Goal: Task Accomplishment & Management: Manage account settings

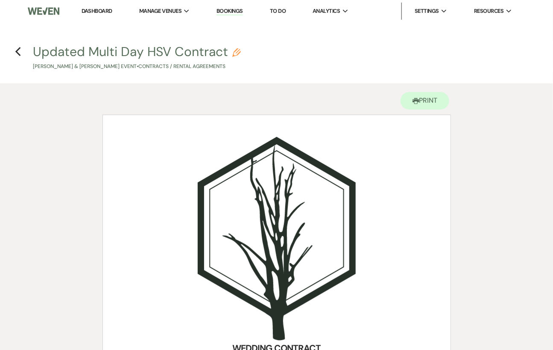
click at [91, 10] on link "Dashboard" at bounding box center [97, 10] width 31 height 7
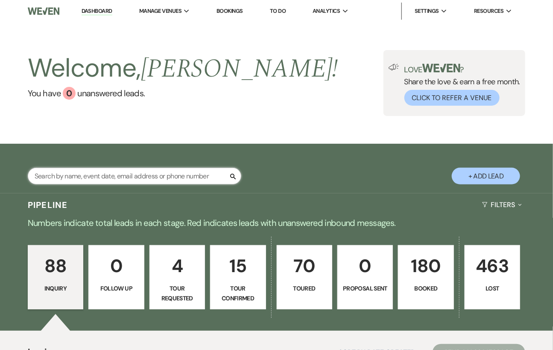
click at [82, 184] on input "text" at bounding box center [135, 175] width 214 height 17
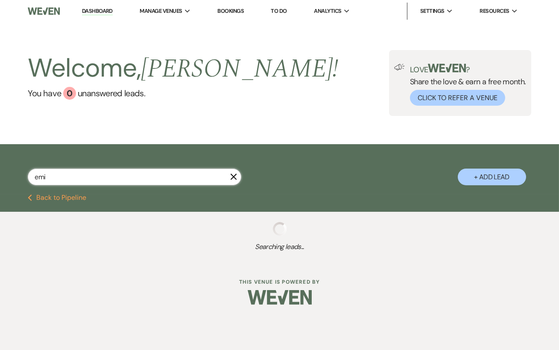
type input "[PERSON_NAME]"
select select "8"
select select "4"
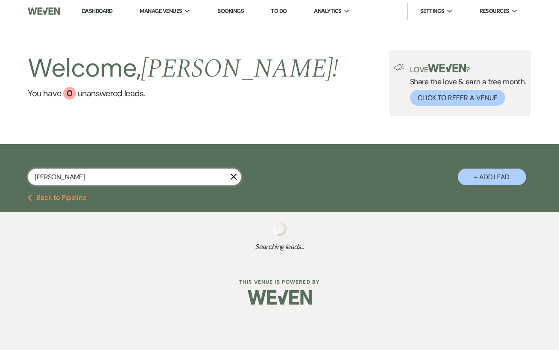
select select "5"
select select "8"
select select "6"
select select "8"
select select "6"
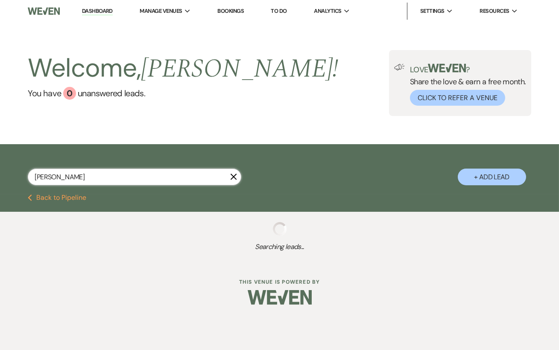
select select "5"
select select "8"
select select "4"
select select "8"
select select "11"
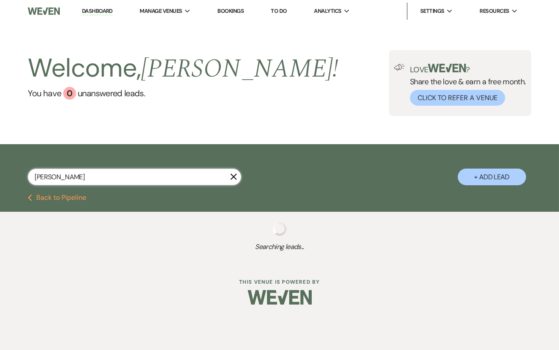
select select "8"
select select "6"
select select "8"
select select "11"
select select "8"
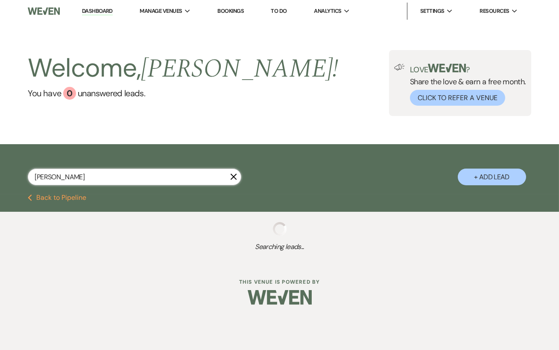
select select "4"
select select "8"
select select "4"
select select "8"
select select "5"
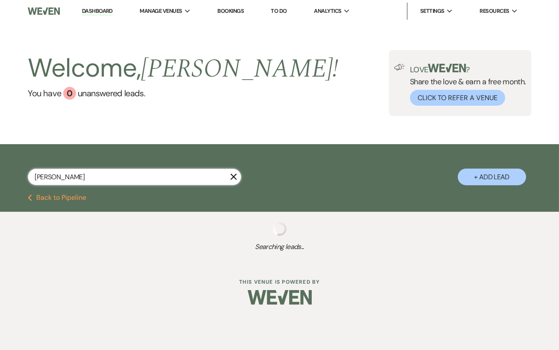
select select "8"
select select "5"
select select "8"
select select "5"
select select "8"
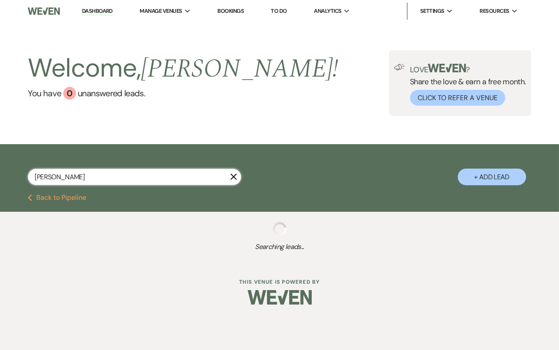
select select "5"
select select "8"
select select "1"
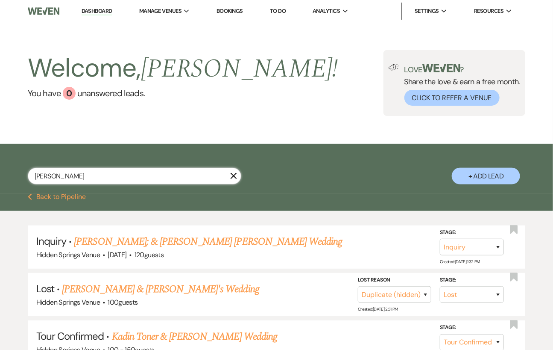
type input "[PERSON_NAME]"
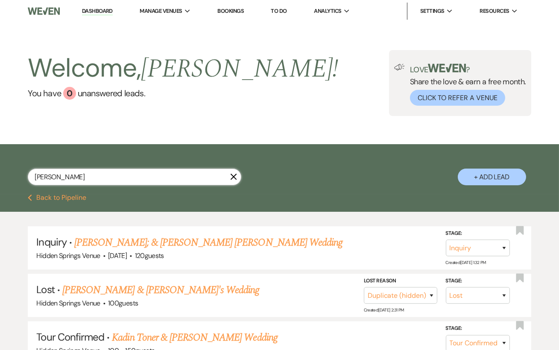
select select "4"
select select "5"
select select "8"
select select "6"
select select "8"
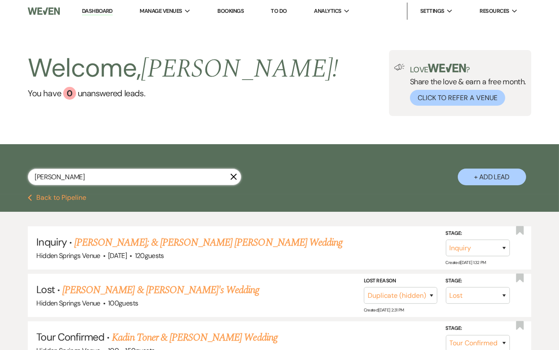
select select "6"
select select "5"
select select "8"
select select "11"
select select "8"
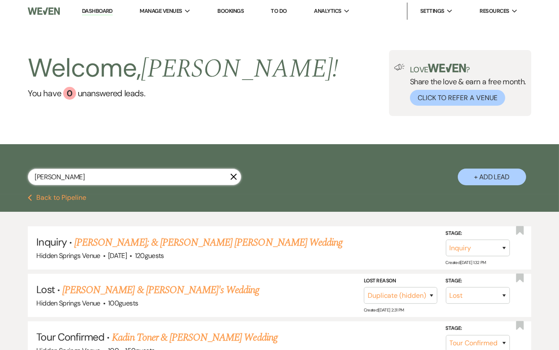
select select "4"
select select "8"
select select "4"
select select "8"
select select "5"
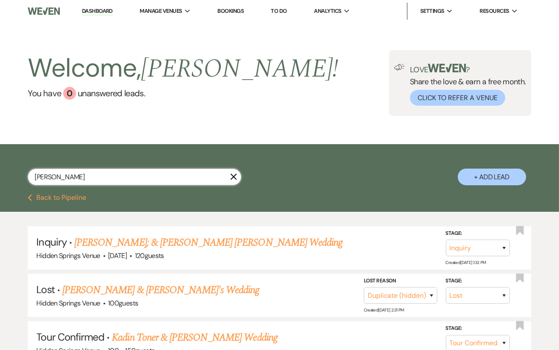
select select "8"
select select "5"
select select "8"
select select "5"
select select "8"
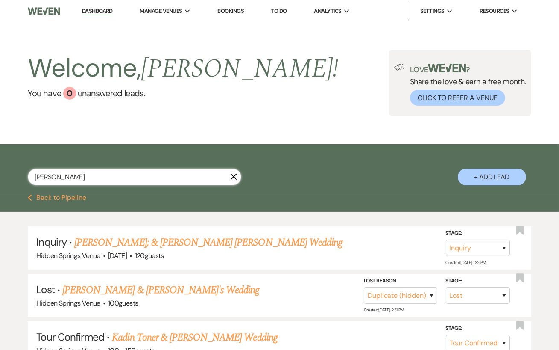
select select "1"
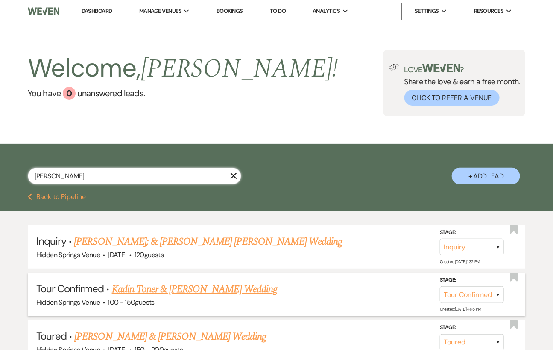
type input "[PERSON_NAME]"
click at [157, 297] on link "Kadin Toner & [PERSON_NAME] Wedding" at bounding box center [194, 288] width 165 height 15
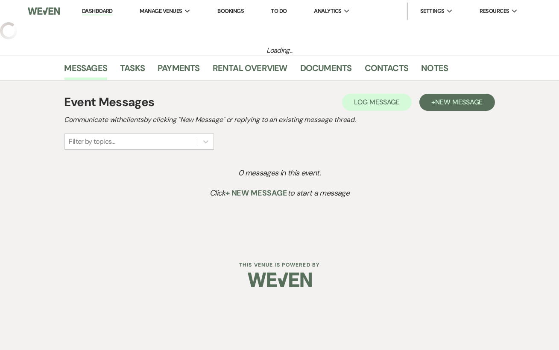
select select "4"
select select "17"
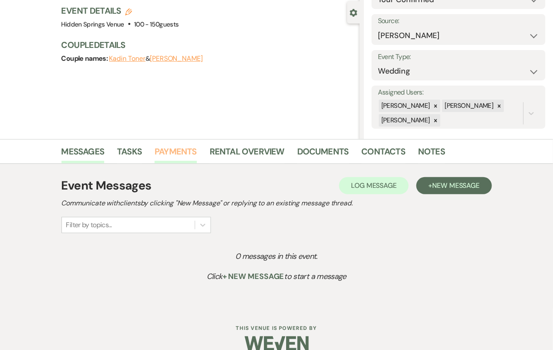
scroll to position [76, 0]
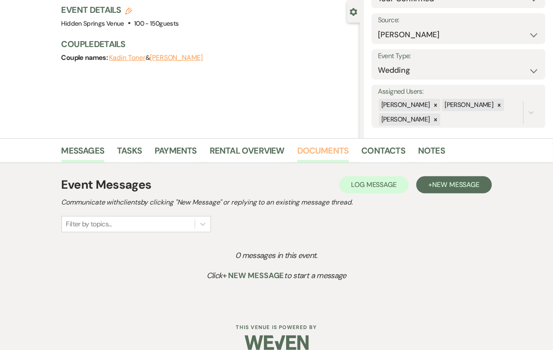
click at [305, 157] on link "Documents" at bounding box center [323, 153] width 52 height 19
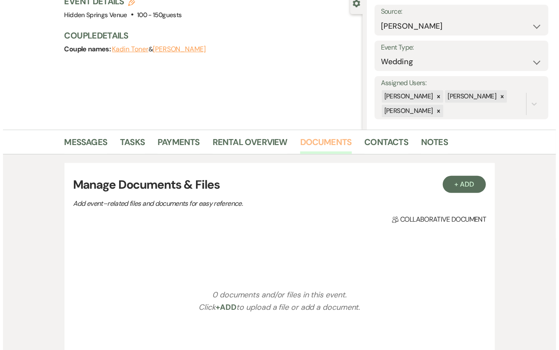
scroll to position [85, 0]
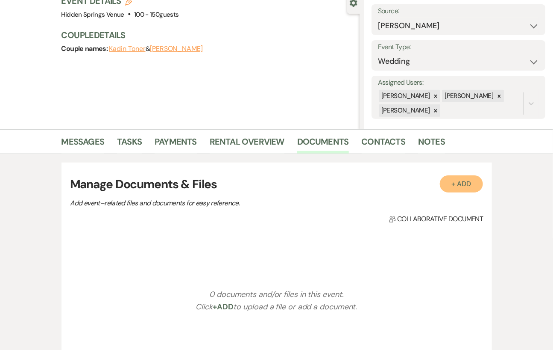
click at [450, 184] on button "+ Add" at bounding box center [462, 183] width 44 height 17
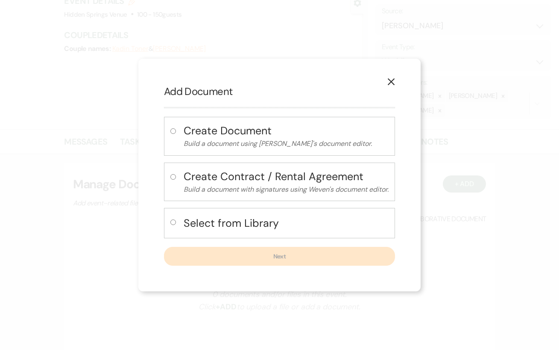
click at [172, 223] on input "radio" at bounding box center [173, 222] width 6 height 6
radio input "true"
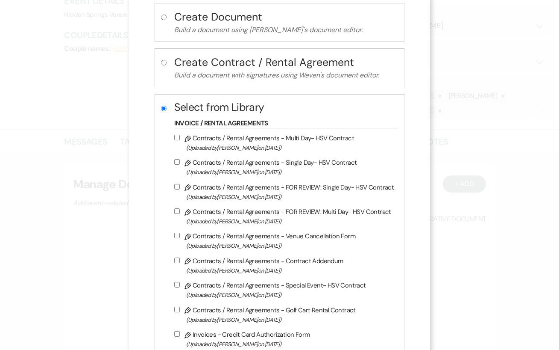
scroll to position [58, 0]
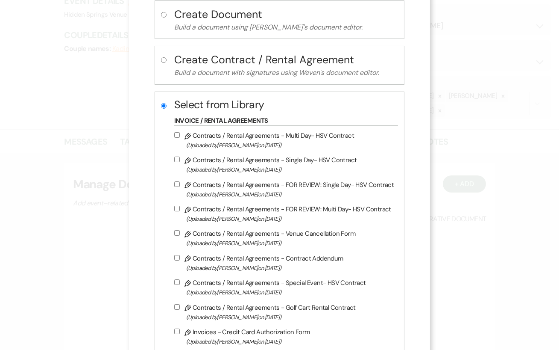
click at [176, 210] on input "Pencil Contracts / Rental Agreements - FOR REVIEW: Multi Day- HSV Contract (Upl…" at bounding box center [177, 209] width 6 height 6
checkbox input "true"
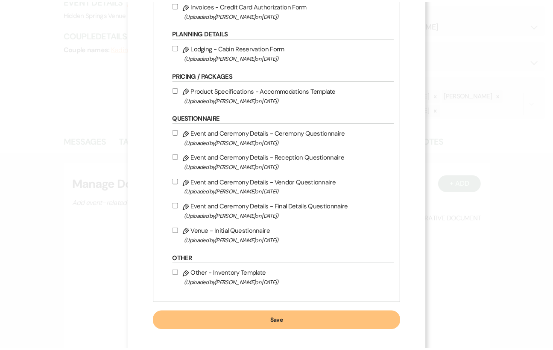
scroll to position [394, 0]
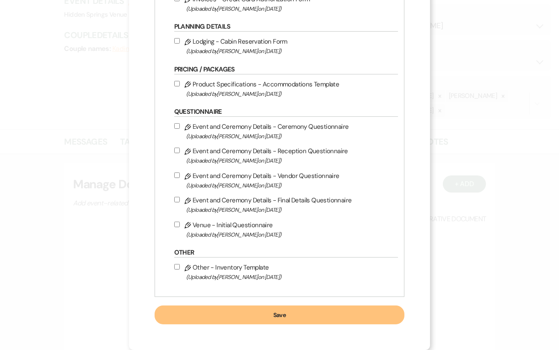
click at [289, 314] on button "Save" at bounding box center [280, 314] width 250 height 19
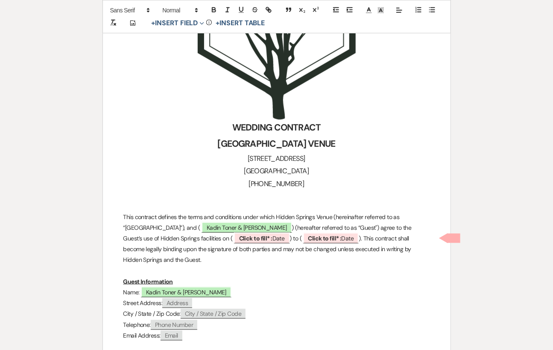
scroll to position [267, 0]
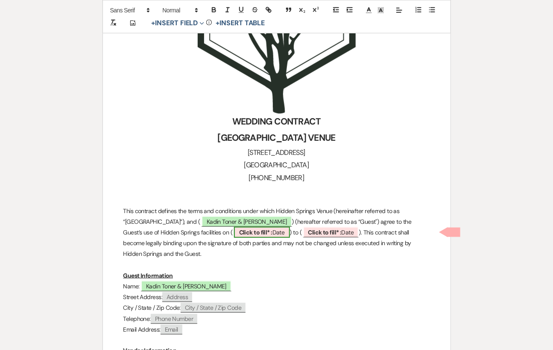
click at [234, 232] on span "Click to fill* : Date" at bounding box center [262, 231] width 56 height 11
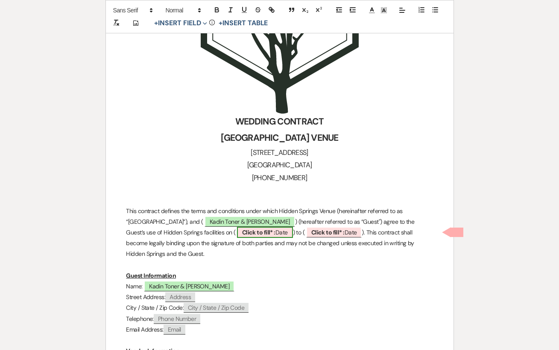
select select "owner"
select select "Date"
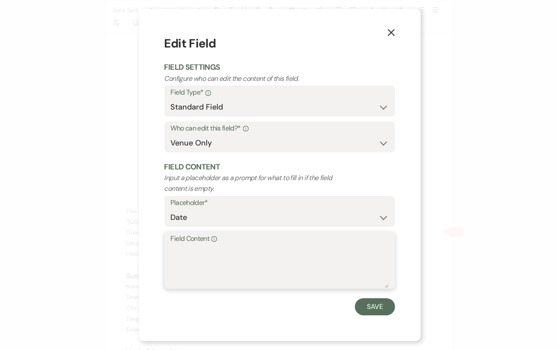
click at [187, 255] on textarea "Field Content Info" at bounding box center [280, 266] width 218 height 43
type textarea "[DATE]"
click at [378, 302] on button "Save" at bounding box center [375, 306] width 40 height 17
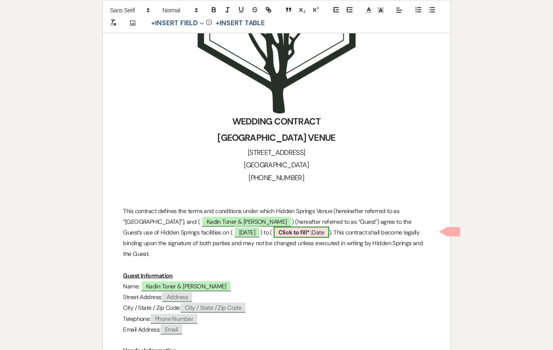
click at [279, 232] on b "Click to fill* :" at bounding box center [295, 232] width 33 height 8
select select "owner"
select select "Date"
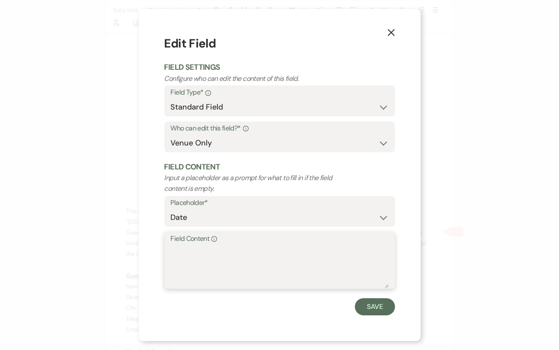
click at [204, 255] on textarea "Field Content Info" at bounding box center [280, 266] width 218 height 43
type textarea "[DATE]"
click at [380, 306] on button "Save" at bounding box center [375, 306] width 40 height 17
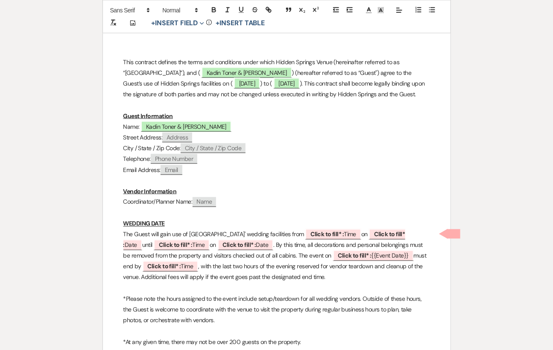
scroll to position [444, 0]
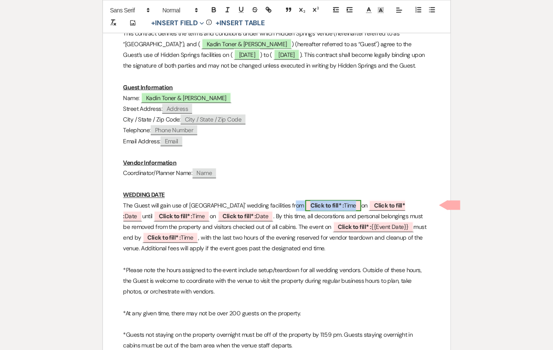
click at [318, 205] on b "Click to fill* :" at bounding box center [327, 206] width 33 height 8
select select "owner"
select select "Time"
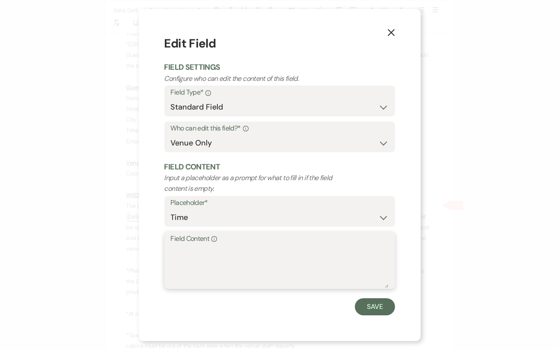
click at [201, 255] on textarea "Field Content Info" at bounding box center [280, 266] width 218 height 43
type textarea "10 AM"
click at [382, 309] on button "Save" at bounding box center [375, 306] width 40 height 17
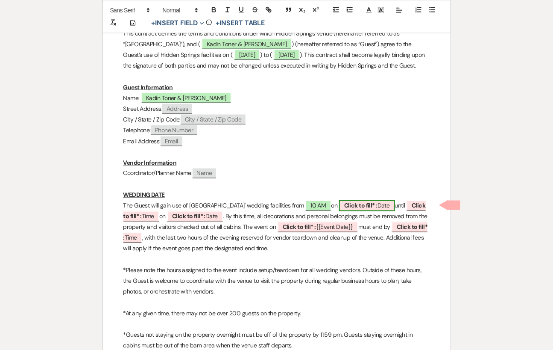
click at [368, 202] on span "Click to fill* : Date" at bounding box center [367, 205] width 56 height 11
select select "owner"
select select "Date"
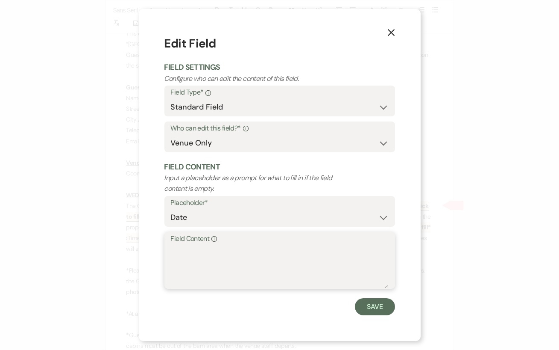
click at [218, 259] on textarea "Field Content Info" at bounding box center [280, 266] width 218 height 43
type textarea "[DATE]"
click at [369, 305] on button "Save" at bounding box center [375, 306] width 40 height 17
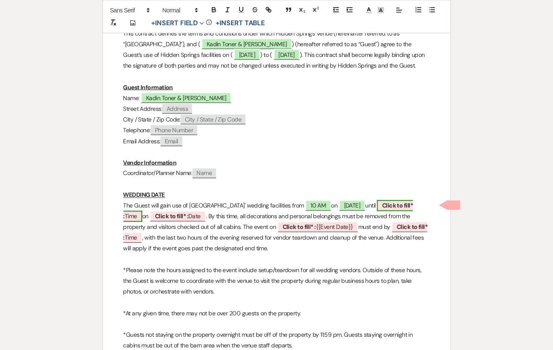
click at [401, 205] on b "Click to fill* :" at bounding box center [268, 211] width 290 height 18
select select "owner"
select select "Time"
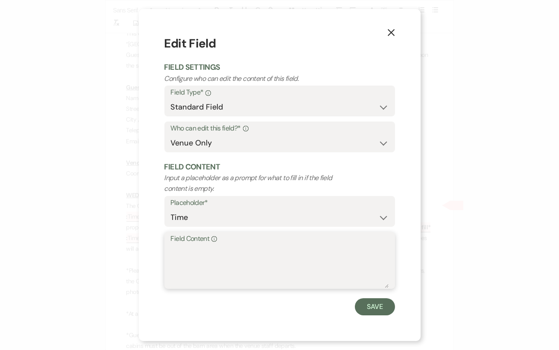
click at [179, 264] on textarea "Field Content Info" at bounding box center [280, 266] width 218 height 43
type textarea "11:59 PM"
click at [369, 305] on button "Save" at bounding box center [375, 306] width 40 height 17
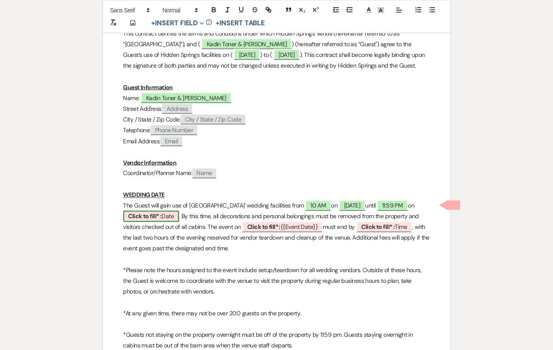
click at [129, 212] on b "Click to fill* :" at bounding box center [145, 216] width 33 height 8
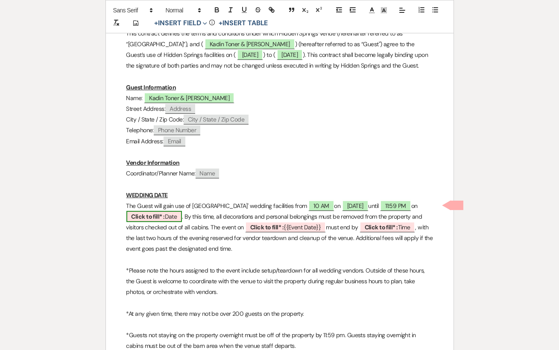
select select "owner"
select select "Date"
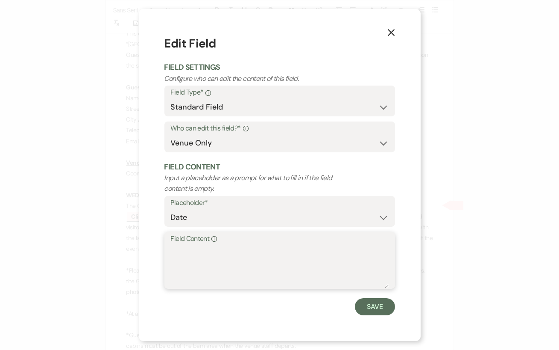
click at [207, 257] on textarea "Field Content Info" at bounding box center [280, 266] width 218 height 43
type textarea "[DATE]"
click at [376, 300] on button "Save" at bounding box center [375, 306] width 40 height 17
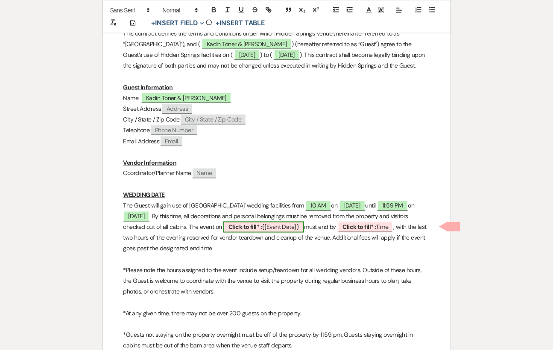
click at [265, 228] on span "Click to fill* : {{Event Date}}" at bounding box center [263, 226] width 81 height 11
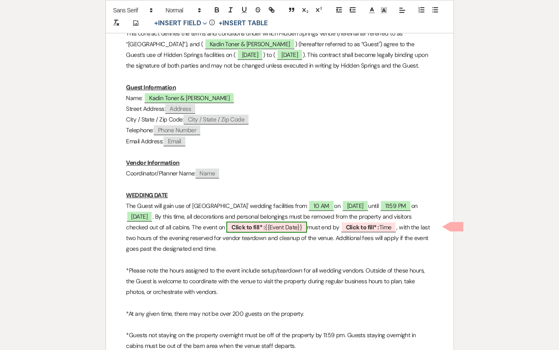
select select "smartCustomField"
select select "owner"
select select "{{eventDate}}"
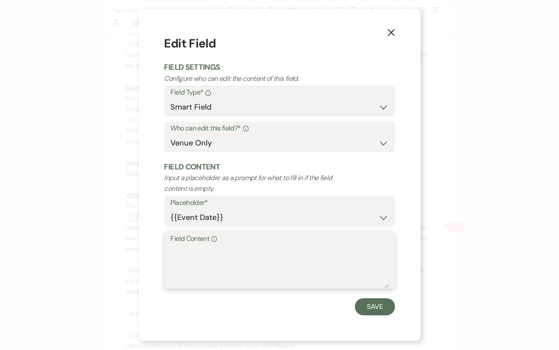
click at [198, 252] on textarea "Field Content Info" at bounding box center [280, 266] width 218 height 43
type textarea "[DATE]"
click at [373, 306] on button "Save" at bounding box center [375, 306] width 40 height 17
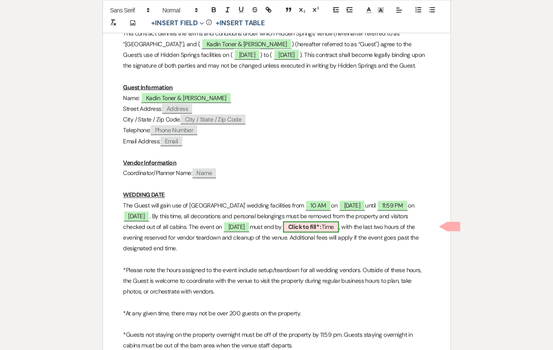
click at [322, 228] on b "Click to fill* :" at bounding box center [304, 227] width 33 height 8
select select "owner"
select select "Time"
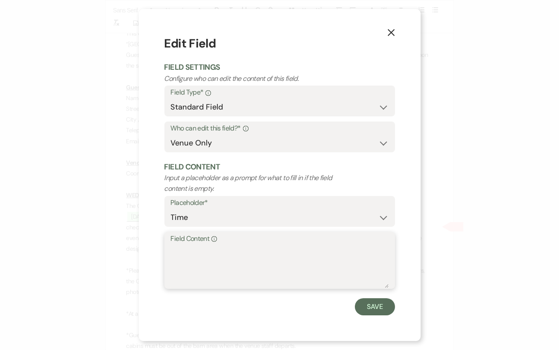
click at [235, 256] on textarea "Field Content Info" at bounding box center [280, 266] width 218 height 43
type textarea "10 PM"
click at [382, 304] on button "Save" at bounding box center [375, 306] width 40 height 17
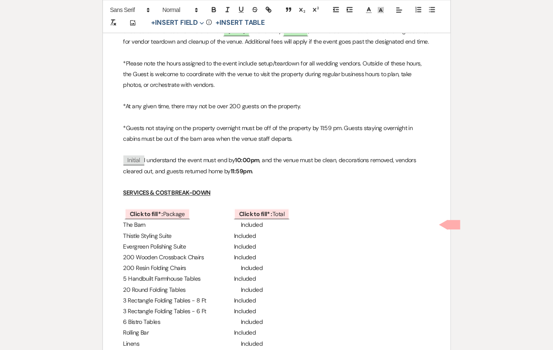
scroll to position [650, 0]
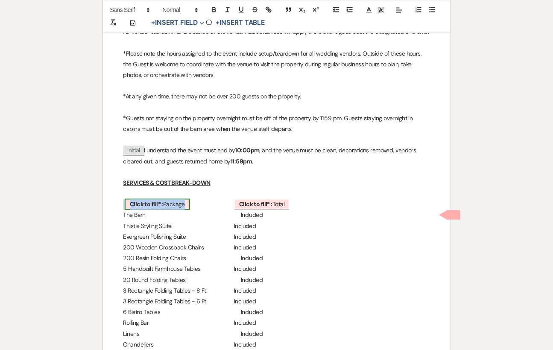
click at [167, 209] on span "Click to fill* : Package" at bounding box center [157, 203] width 65 height 11
select select "owner"
select select "custom_placeholder"
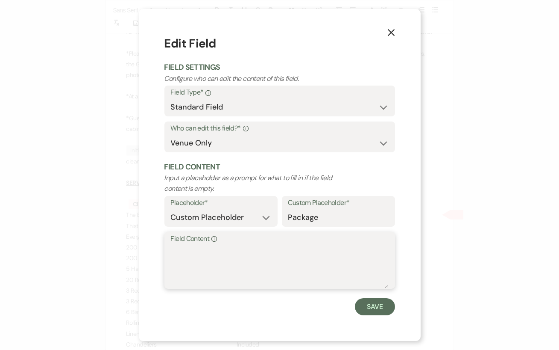
click at [176, 250] on textarea "Field Content Info" at bounding box center [280, 266] width 218 height 43
type textarea "[DATE] - [DATE]"
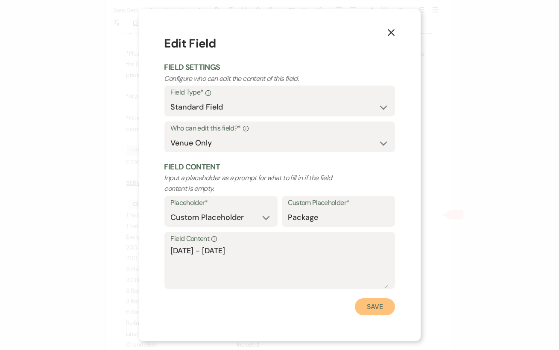
click at [371, 304] on button "Save" at bounding box center [375, 306] width 40 height 17
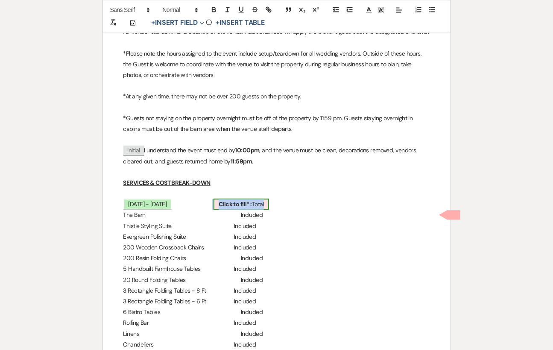
click at [252, 208] on b "Click to fill* :" at bounding box center [235, 204] width 33 height 8
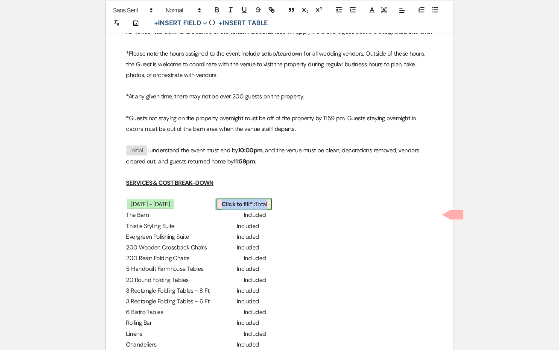
select select "owner"
select select "Total"
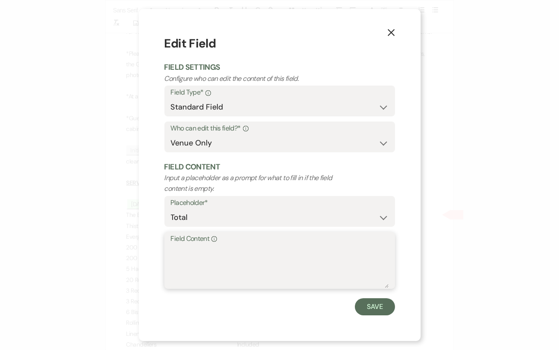
click at [229, 259] on textarea "Field Content Info" at bounding box center [280, 266] width 218 height 43
type textarea "$11,000"
click at [369, 307] on button "Save" at bounding box center [375, 306] width 40 height 17
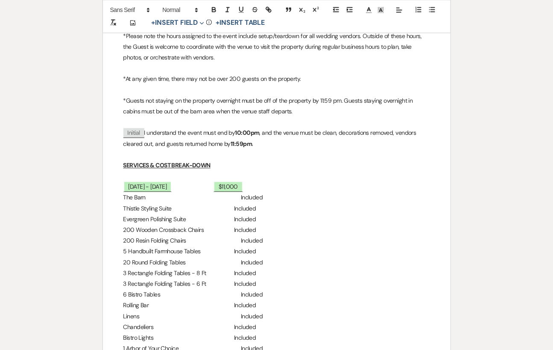
scroll to position [671, 0]
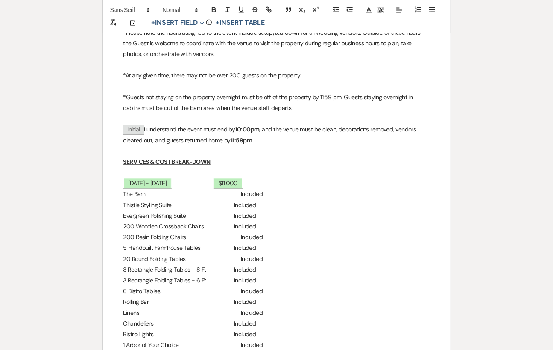
click at [218, 199] on p "The Barn Included" at bounding box center [276, 193] width 307 height 11
click at [217, 188] on p "[DATE] - [DATE] $11,000" at bounding box center [276, 183] width 307 height 11
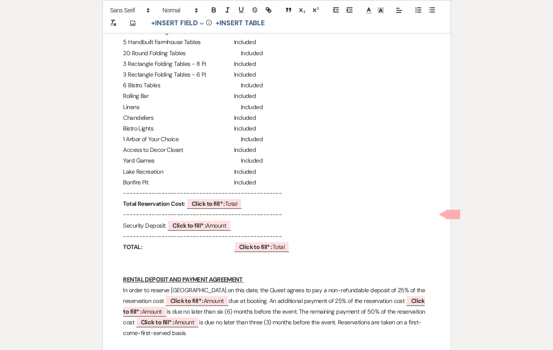
scroll to position [877, 0]
click at [261, 187] on p "Bonfire Pit Included" at bounding box center [276, 181] width 307 height 11
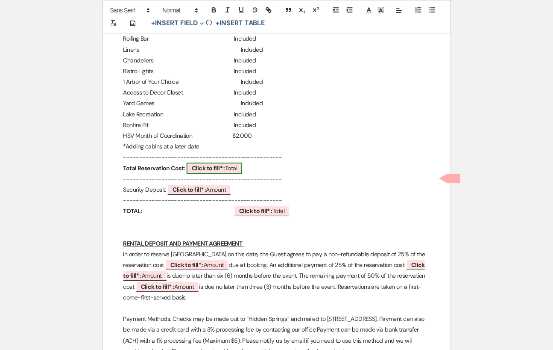
scroll to position [934, 0]
click at [242, 173] on span "Click to fill* : Total" at bounding box center [215, 167] width 56 height 11
select select "owner"
select select "Total"
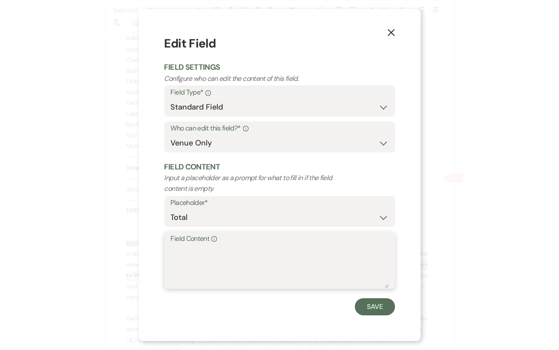
click at [181, 252] on textarea "Field Content Info" at bounding box center [280, 266] width 218 height 43
type textarea "$13,000"
click at [364, 310] on button "Save" at bounding box center [375, 306] width 40 height 17
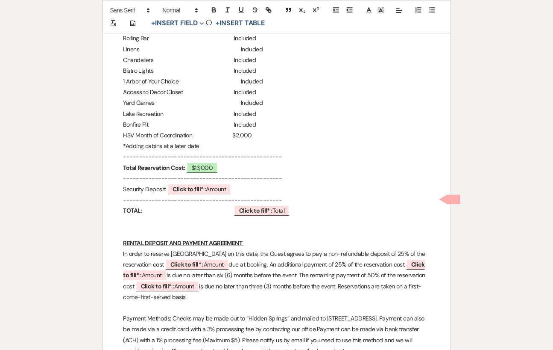
click at [283, 205] on p "--------------------------------------------------" at bounding box center [276, 199] width 307 height 11
click at [231, 194] on span "Click to fill* : Amount" at bounding box center [199, 188] width 64 height 11
select select "owner"
select select "Amount"
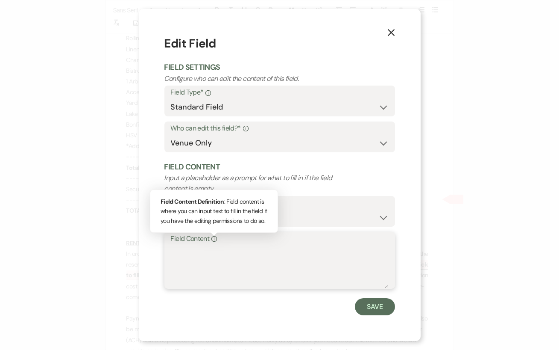
click at [198, 248] on textarea "Field Content Info Field Content Definition : Field content is where you can in…" at bounding box center [280, 266] width 218 height 43
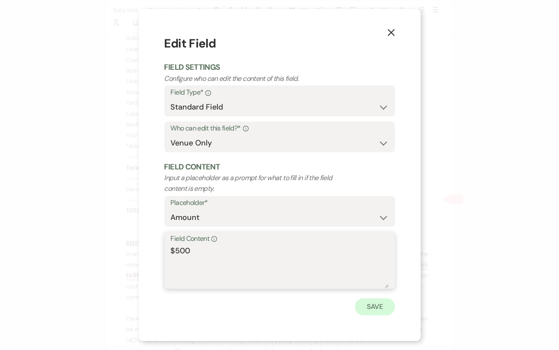
type textarea "$500"
click at [374, 311] on button "Save" at bounding box center [375, 306] width 40 height 17
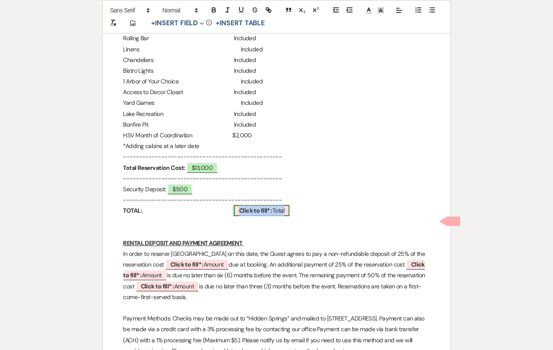
click at [264, 214] on b "Click to fill* :" at bounding box center [255, 210] width 33 height 8
select select "owner"
select select "Total"
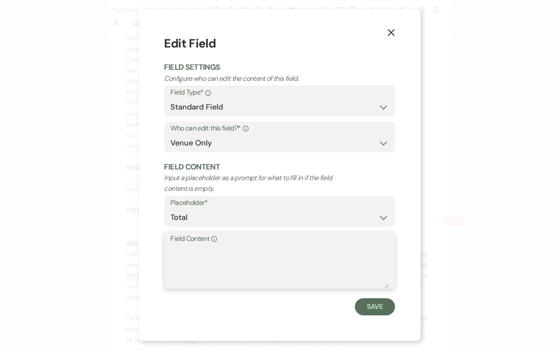
click at [187, 257] on textarea "Field Content Info" at bounding box center [280, 266] width 218 height 43
type textarea "$13,500"
click at [372, 304] on button "Save" at bounding box center [375, 306] width 40 height 17
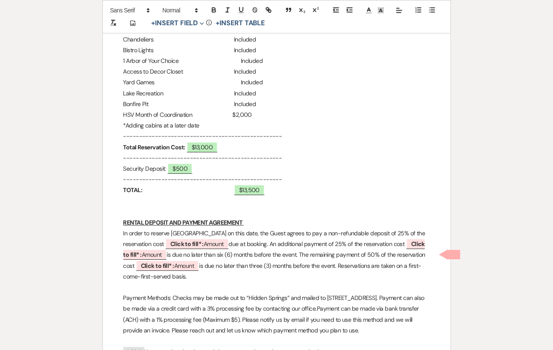
scroll to position [979, 0]
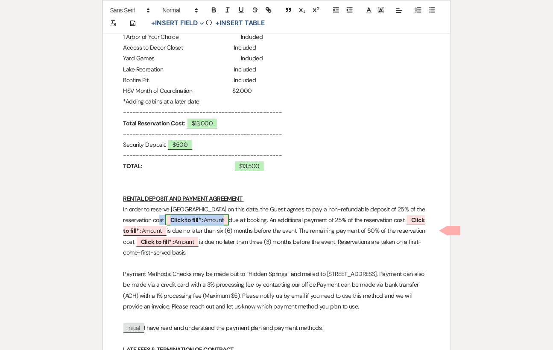
click at [183, 223] on b "Click to fill* :" at bounding box center [186, 220] width 33 height 8
select select "owner"
select select "Amount"
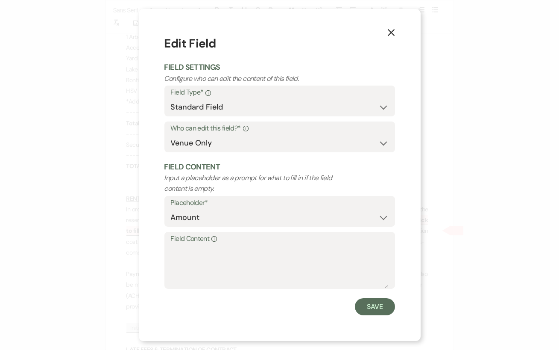
click at [181, 244] on label "Field Content Info" at bounding box center [280, 238] width 218 height 12
click at [181, 245] on textarea "Field Content Info" at bounding box center [280, 266] width 218 height 43
click at [181, 244] on label "Field Content Info" at bounding box center [280, 238] width 218 height 12
click at [181, 245] on textarea "Field Content Info" at bounding box center [280, 266] width 218 height 43
click at [178, 260] on textarea "Field Content Info" at bounding box center [280, 266] width 218 height 43
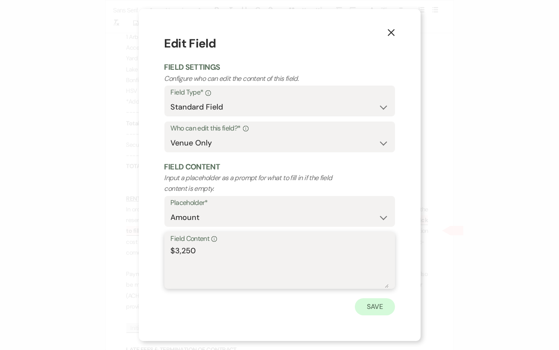
type textarea "$3,250"
click at [386, 311] on button "Save" at bounding box center [375, 306] width 40 height 17
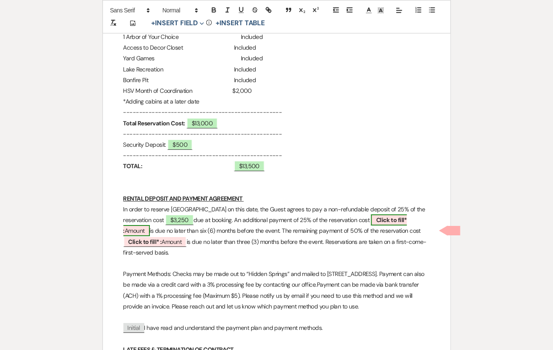
click at [400, 232] on b "Click to fill* :" at bounding box center [265, 225] width 284 height 18
select select "owner"
select select "Amount"
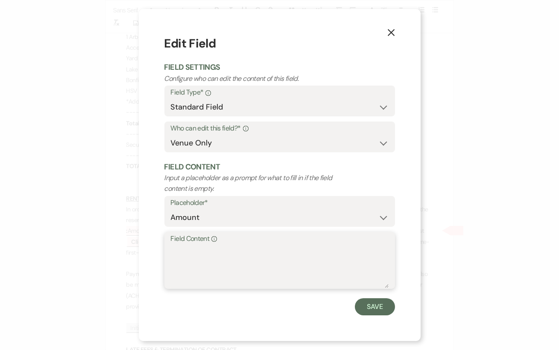
click at [222, 259] on textarea "Field Content Info" at bounding box center [280, 266] width 218 height 43
type textarea "$3,250"
click at [381, 310] on button "Save" at bounding box center [375, 306] width 40 height 17
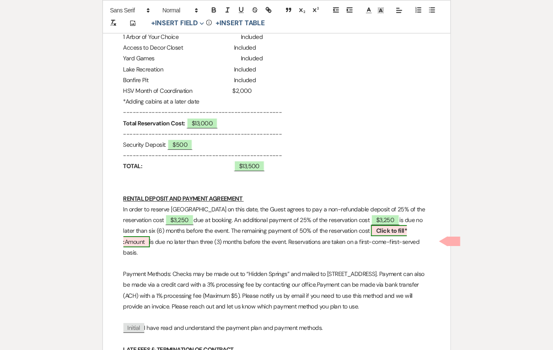
click at [399, 240] on b "Click to fill* :" at bounding box center [265, 235] width 284 height 18
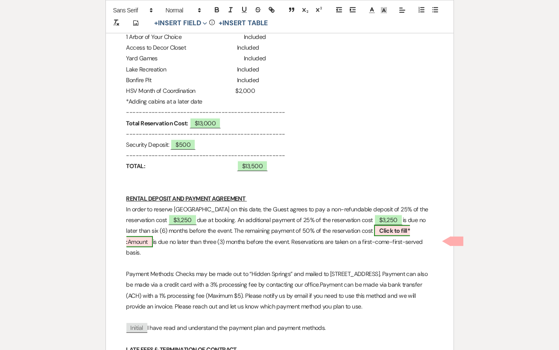
select select "owner"
select select "Amount"
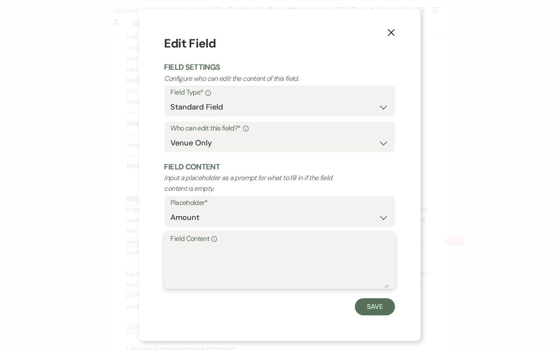
click at [218, 249] on textarea "Field Content Info" at bounding box center [280, 266] width 218 height 43
type textarea "$6,500"
click at [368, 311] on button "Save" at bounding box center [375, 306] width 40 height 17
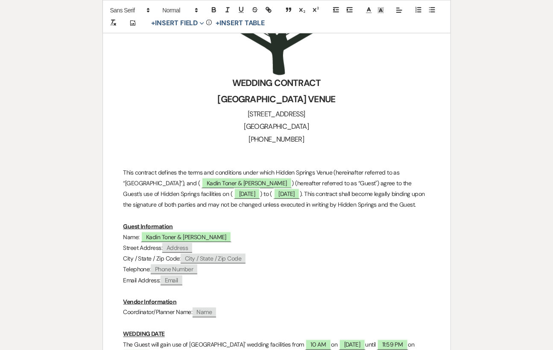
scroll to position [324, 0]
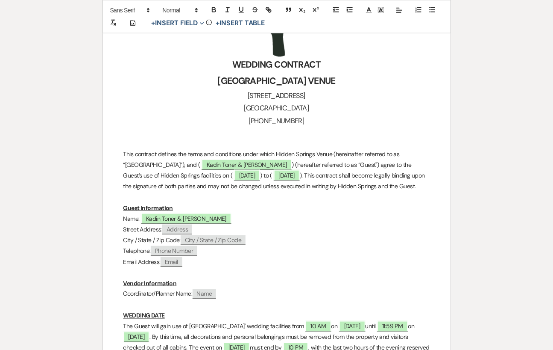
click at [212, 295] on span "Name" at bounding box center [205, 294] width 24 height 10
select select "client"
select select "Name"
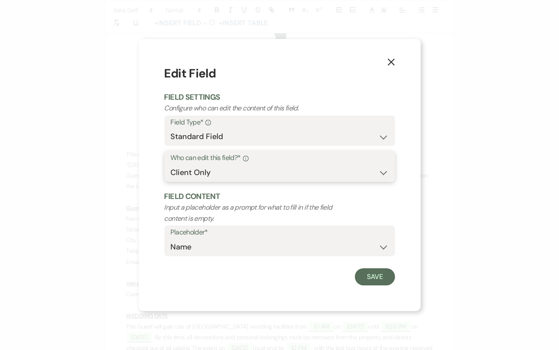
click at [253, 174] on select "Both Venue & Client Client Only Venue Only" at bounding box center [280, 172] width 218 height 17
select select "owner"
click at [171, 164] on select "Both Venue & Client Client Only Venue Only" at bounding box center [280, 172] width 218 height 17
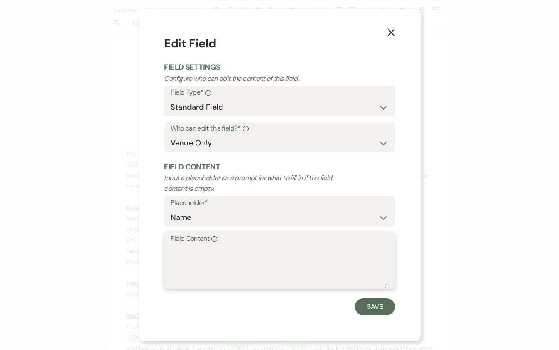
click at [212, 253] on textarea "Field Content Info" at bounding box center [280, 266] width 218 height 43
type textarea "Hidden Springs Venue"
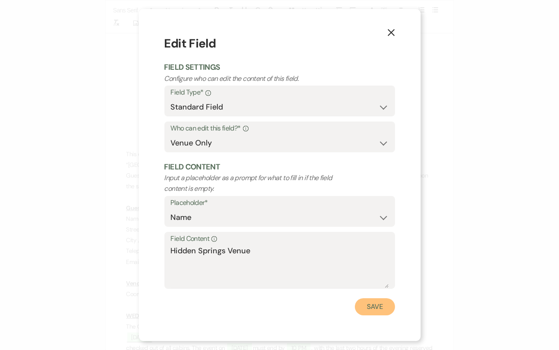
click at [376, 306] on button "Save" at bounding box center [375, 306] width 40 height 17
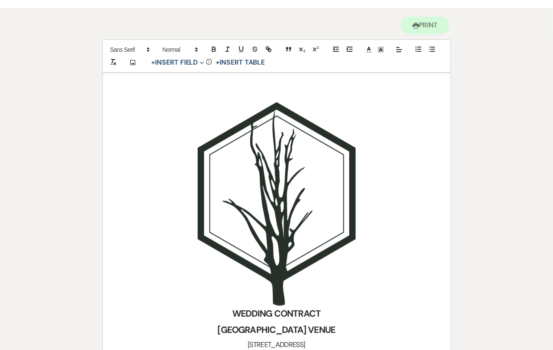
scroll to position [0, 0]
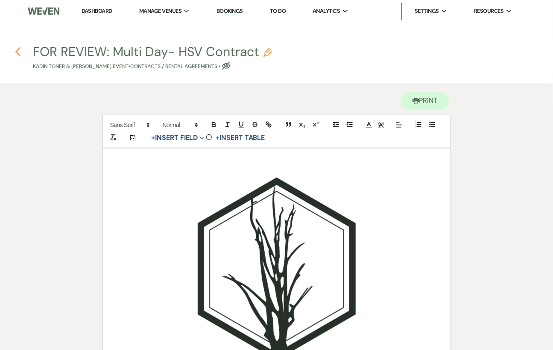
click at [16, 51] on use "button" at bounding box center [18, 51] width 6 height 9
select select "4"
select select "17"
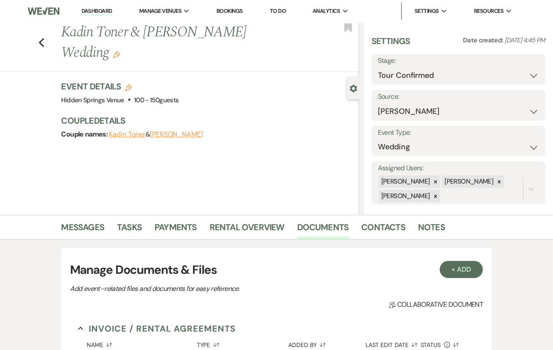
scroll to position [85, 0]
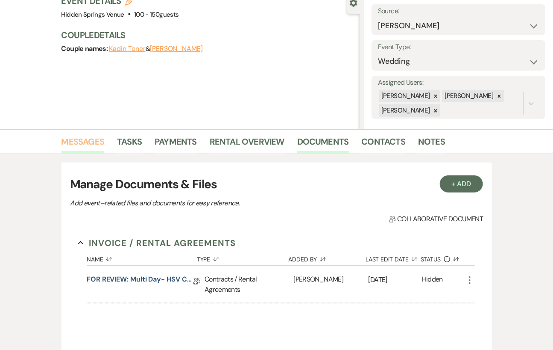
click at [87, 149] on link "Messages" at bounding box center [83, 144] width 43 height 19
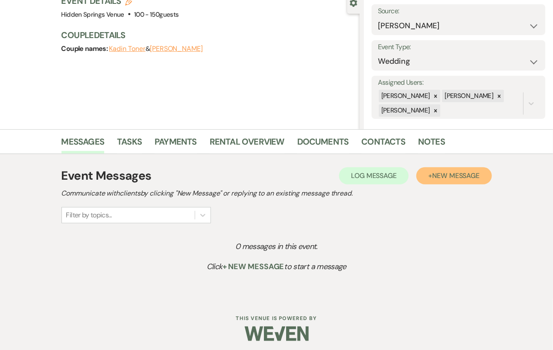
click at [452, 179] on span "New Message" at bounding box center [455, 175] width 47 height 9
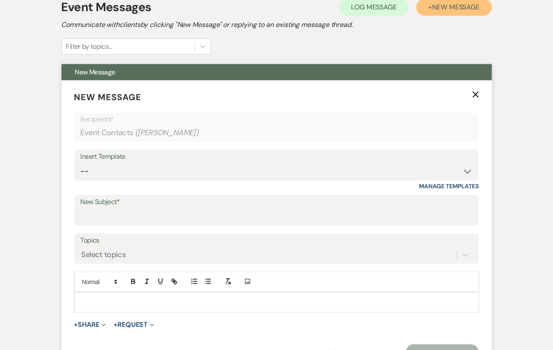
scroll to position [262, 0]
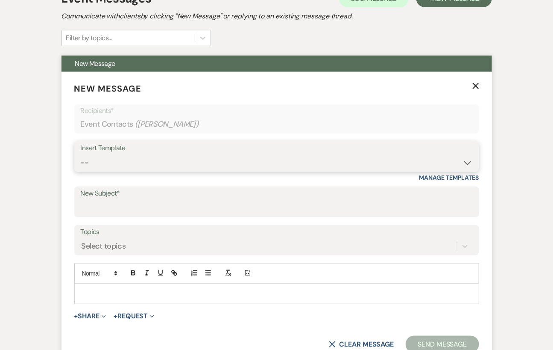
click at [197, 159] on select "-- Initial Inquiry Response Tour Request Response Follow Up Review Email Check-…" at bounding box center [277, 162] width 392 height 17
select select "3166"
click at [81, 154] on select "-- Initial Inquiry Response Tour Request Response Follow Up Review Email Check-…" at bounding box center [277, 162] width 392 height 17
type input "You're Invited!"
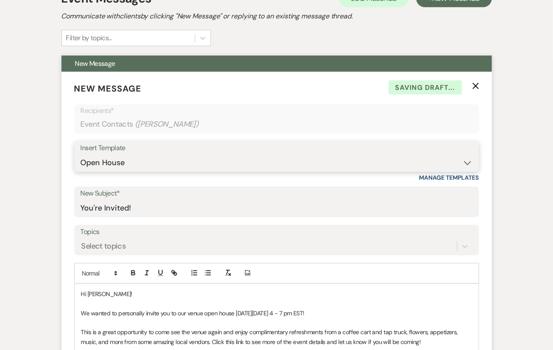
click at [175, 158] on select "-- Initial Inquiry Response Tour Request Response Follow Up Review Email Check-…" at bounding box center [277, 162] width 392 height 17
select select "2805"
click at [81, 154] on select "-- Initial Inquiry Response Tour Request Response Follow Up Review Email Check-…" at bounding box center [277, 162] width 392 height 17
type input "Booking your event at [GEOGRAPHIC_DATA]!"
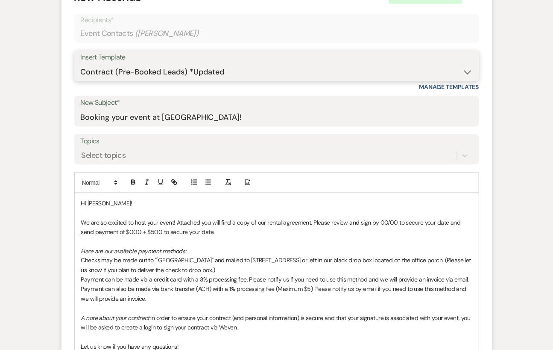
scroll to position [353, 0]
click at [385, 221] on p "We are so excited to host your event! Attached you will find a copy of our rent…" at bounding box center [276, 227] width 391 height 19
click at [394, 220] on p "We are so excited to host your event! Attached you will find a copy of our rent…" at bounding box center [276, 227] width 391 height 19
click at [126, 231] on p "We are so excited to host your event! Attached you will find a copy of our rent…" at bounding box center [276, 227] width 391 height 19
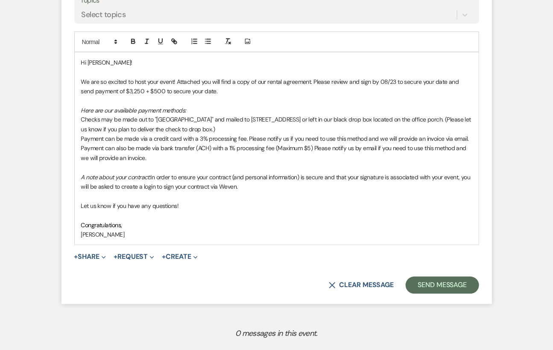
scroll to position [493, 0]
click at [97, 256] on button "+ Share Expand" at bounding box center [90, 257] width 32 height 7
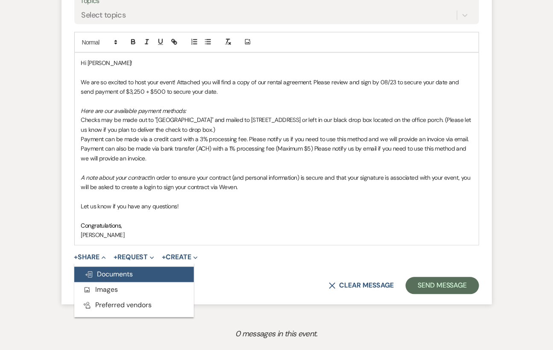
click at [99, 270] on span "Doc Upload Documents" at bounding box center [109, 274] width 49 height 9
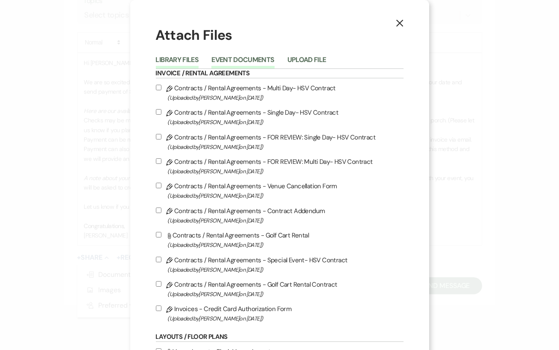
click at [258, 62] on button "Event Documents" at bounding box center [243, 62] width 63 height 12
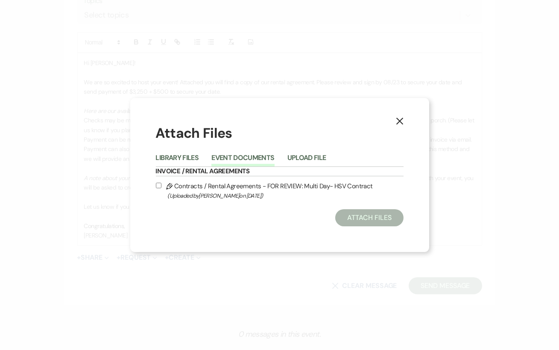
click at [158, 185] on input "Pencil Contracts / Rental Agreements - FOR REVIEW: Multi Day- HSV Contract (Upl…" at bounding box center [159, 185] width 6 height 6
checkbox input "true"
click at [387, 215] on button "Attach Files" at bounding box center [369, 217] width 68 height 17
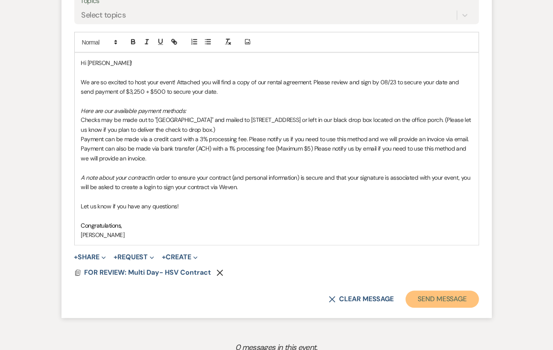
click at [458, 302] on button "Send Message" at bounding box center [442, 299] width 73 height 17
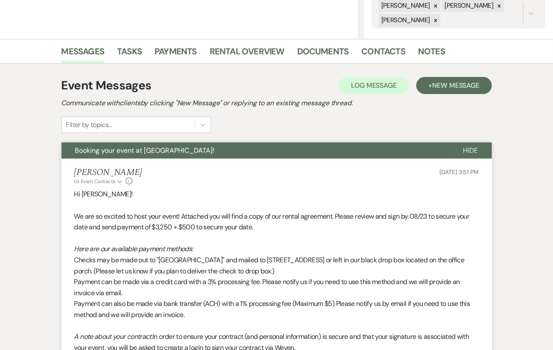
scroll to position [0, 0]
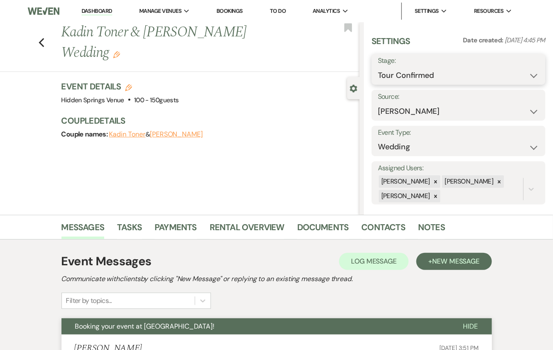
click at [438, 81] on select "Inquiry Follow Up Tour Requested Tour Confirmed Toured Proposal Sent Booked Lost" at bounding box center [458, 75] width 161 height 17
select select "6"
click at [378, 67] on select "Inquiry Follow Up Tour Requested Tour Confirmed Toured Proposal Sent Booked Lost" at bounding box center [458, 75] width 161 height 17
click at [526, 69] on button "Save" at bounding box center [528, 69] width 36 height 17
click at [39, 29] on div "Previous Kadin Toner & [PERSON_NAME] Wedding Edit Bookmark" at bounding box center [178, 47] width 364 height 50
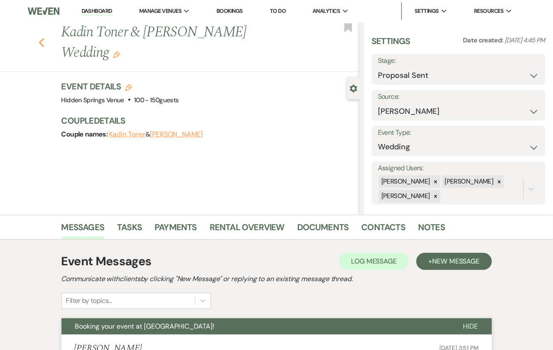
click at [42, 38] on icon "Previous" at bounding box center [41, 43] width 6 height 10
select select "6"
select select "5"
select select "8"
select select "6"
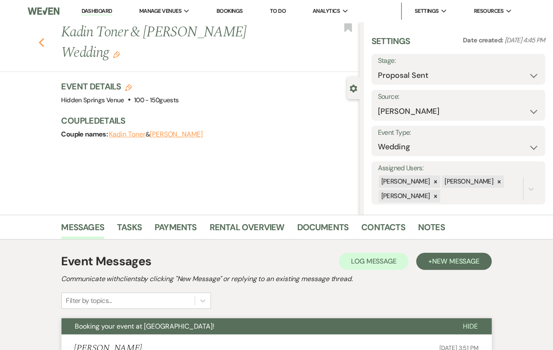
select select "8"
select select "6"
select select "5"
select select "8"
select select "11"
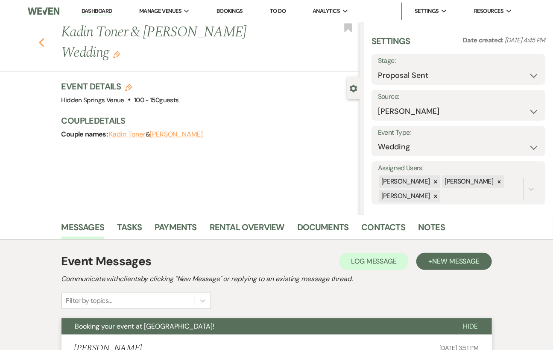
select select "8"
select select "4"
select select "8"
select select "4"
select select "8"
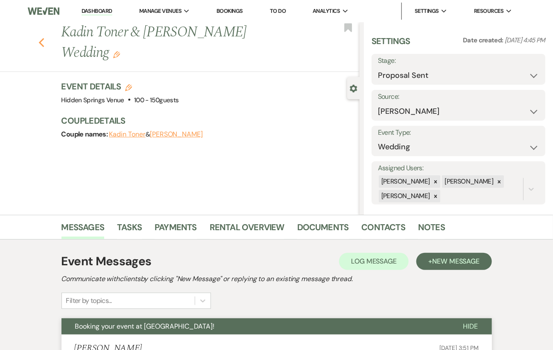
select select "5"
select select "8"
select select "5"
select select "8"
select select "5"
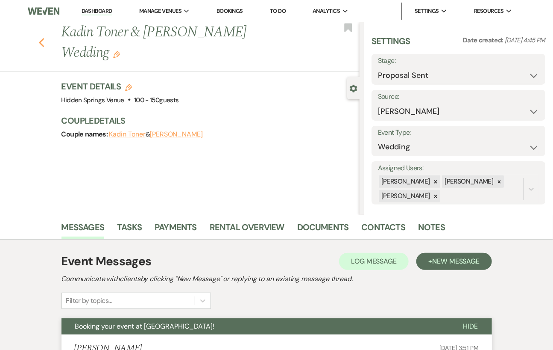
select select "8"
select select "1"
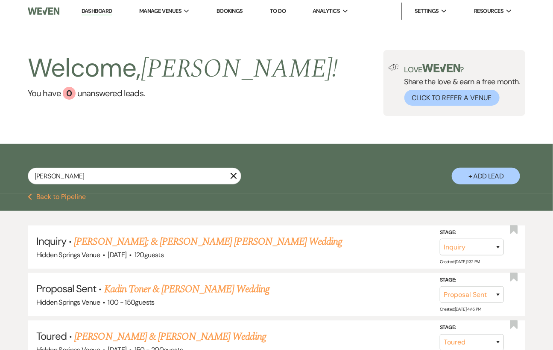
click at [54, 200] on button "Previous Back to Pipeline" at bounding box center [57, 196] width 59 height 7
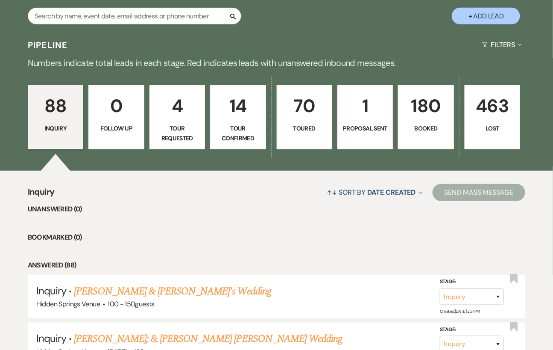
scroll to position [166, 0]
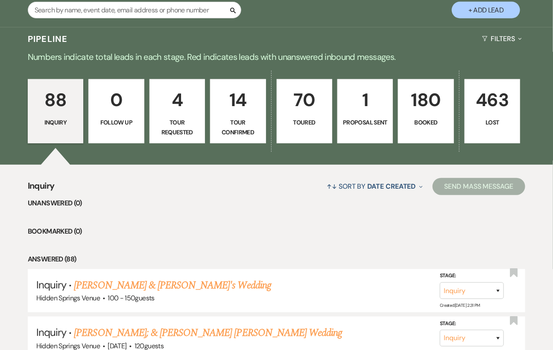
click at [253, 123] on link "14 Tour Confirmed" at bounding box center [238, 111] width 56 height 64
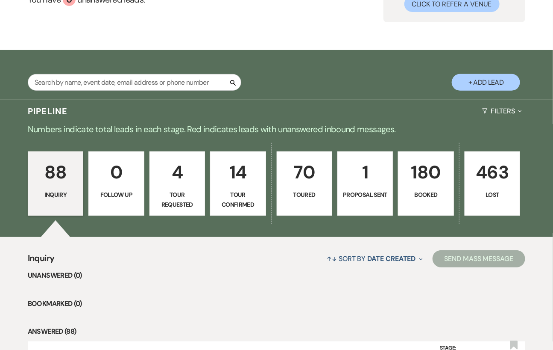
select select "4"
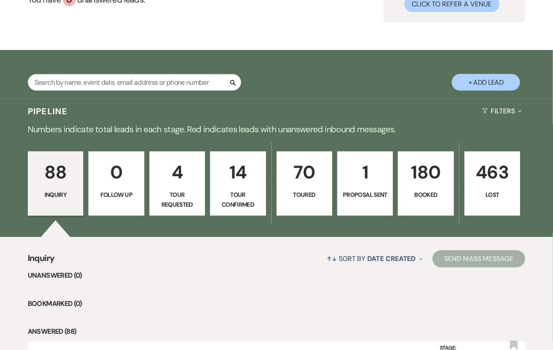
select select "4"
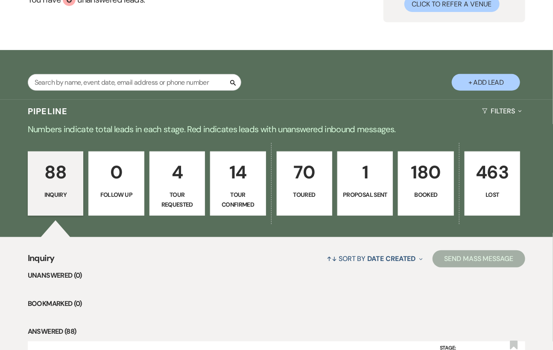
select select "4"
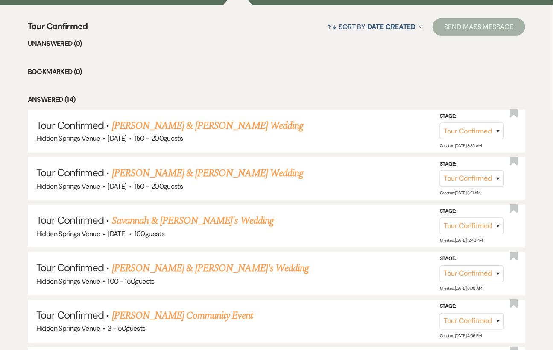
scroll to position [336, 0]
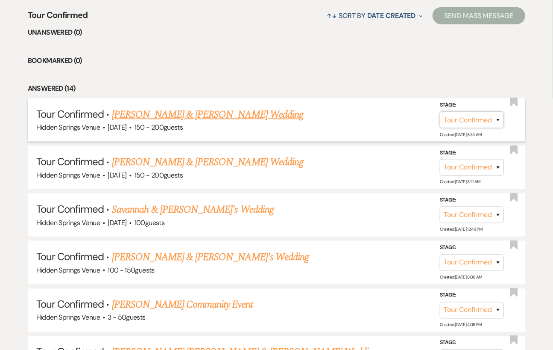
click at [482, 126] on select "Inquiry Follow Up Tour Requested Tour Confirmed Toured Proposal Sent Booked Lost" at bounding box center [472, 120] width 64 height 17
select select "5"
click at [440, 119] on select "Inquiry Follow Up Tour Requested Tour Confirmed Toured Proposal Sent Booked Lost" at bounding box center [472, 120] width 64 height 17
click at [491, 127] on button "Save" at bounding box center [487, 119] width 43 height 17
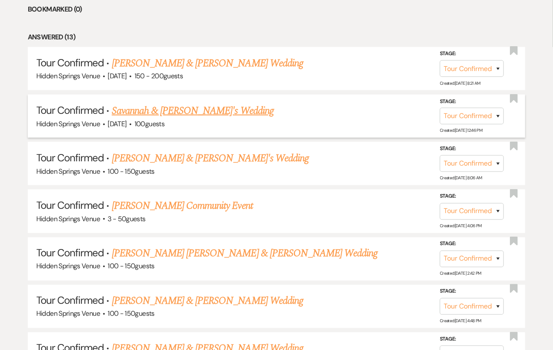
scroll to position [389, 0]
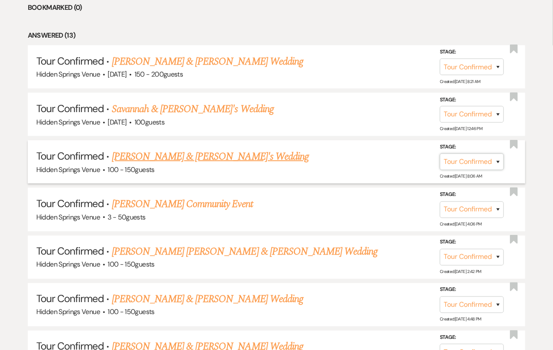
click at [483, 166] on select "Inquiry Follow Up Tour Requested Tour Confirmed Toured Proposal Sent Booked Lost" at bounding box center [472, 161] width 64 height 17
select select "5"
click at [440, 159] on select "Inquiry Follow Up Tour Requested Tour Confirmed Toured Proposal Sent Booked Lost" at bounding box center [472, 161] width 64 height 17
click at [502, 167] on button "Save" at bounding box center [487, 161] width 43 height 17
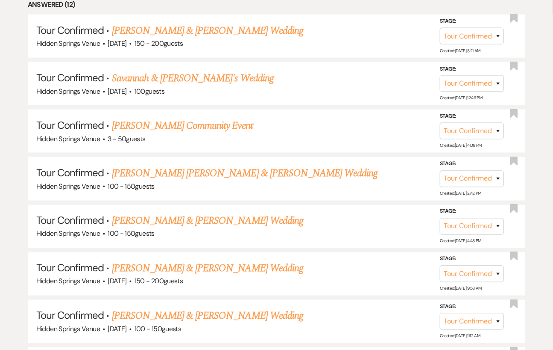
scroll to position [421, 0]
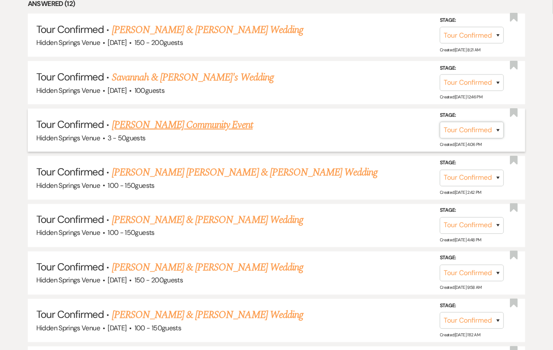
click at [487, 137] on select "Inquiry Follow Up Tour Requested Tour Confirmed Toured Proposal Sent Booked Lost" at bounding box center [472, 130] width 64 height 17
select select "5"
click at [440, 128] on select "Inquiry Follow Up Tour Requested Tour Confirmed Toured Proposal Sent Booked Lost" at bounding box center [472, 130] width 64 height 17
click at [500, 138] on button "Save" at bounding box center [487, 129] width 43 height 17
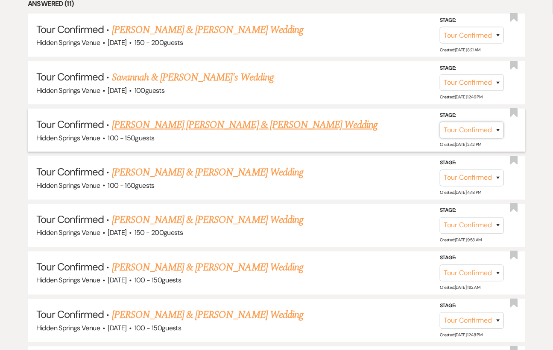
click at [485, 138] on select "Inquiry Follow Up Tour Requested Tour Confirmed Toured Proposal Sent Booked Lost" at bounding box center [472, 130] width 64 height 17
select select "5"
click at [440, 128] on select "Inquiry Follow Up Tour Requested Tour Confirmed Toured Proposal Sent Booked Lost" at bounding box center [472, 130] width 64 height 17
click at [494, 138] on button "Save" at bounding box center [487, 129] width 43 height 17
click at [478, 138] on select "Inquiry Follow Up Tour Requested Tour Confirmed Toured Proposal Sent Booked Lost" at bounding box center [472, 130] width 64 height 17
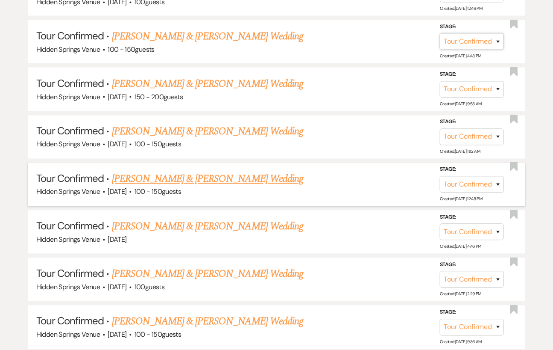
scroll to position [543, 0]
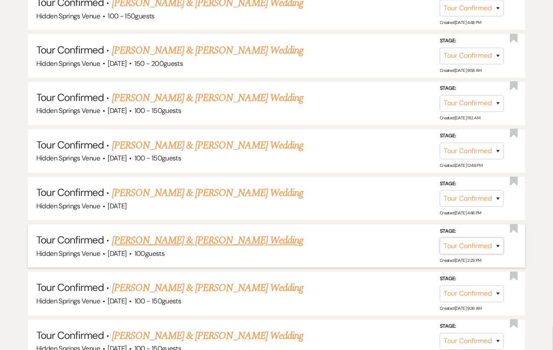
click at [490, 254] on select "Inquiry Follow Up Tour Requested Tour Confirmed Toured Proposal Sent Booked Lost" at bounding box center [472, 246] width 64 height 17
select select "5"
click at [440, 241] on select "Inquiry Follow Up Tour Requested Tour Confirmed Toured Proposal Sent Booked Lost" at bounding box center [472, 246] width 64 height 17
click at [488, 253] on button "Save" at bounding box center [487, 245] width 43 height 17
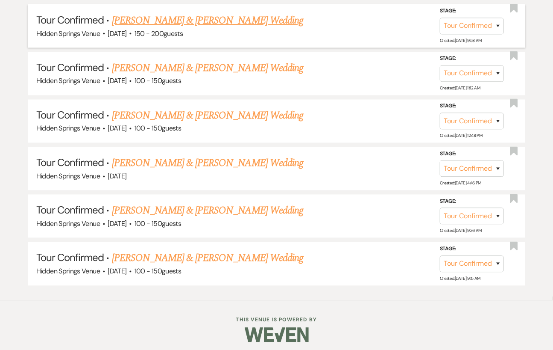
scroll to position [573, 0]
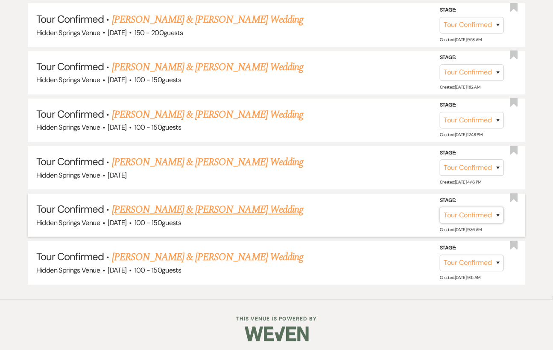
click at [448, 223] on select "Inquiry Follow Up Tour Requested Tour Confirmed Toured Proposal Sent Booked Lost" at bounding box center [472, 215] width 64 height 17
select select "5"
click at [440, 211] on select "Inquiry Follow Up Tour Requested Tour Confirmed Toured Proposal Sent Booked Lost" at bounding box center [472, 215] width 64 height 17
click at [489, 223] on button "Save" at bounding box center [487, 214] width 43 height 17
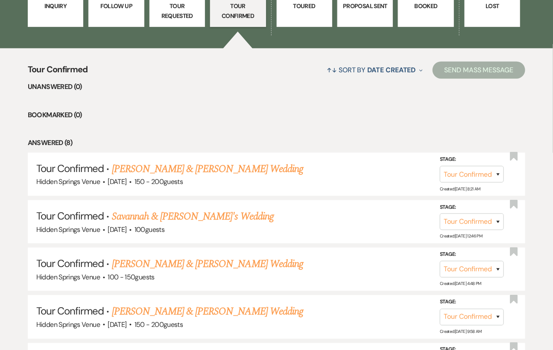
scroll to position [0, 0]
